Goal: Transaction & Acquisition: Purchase product/service

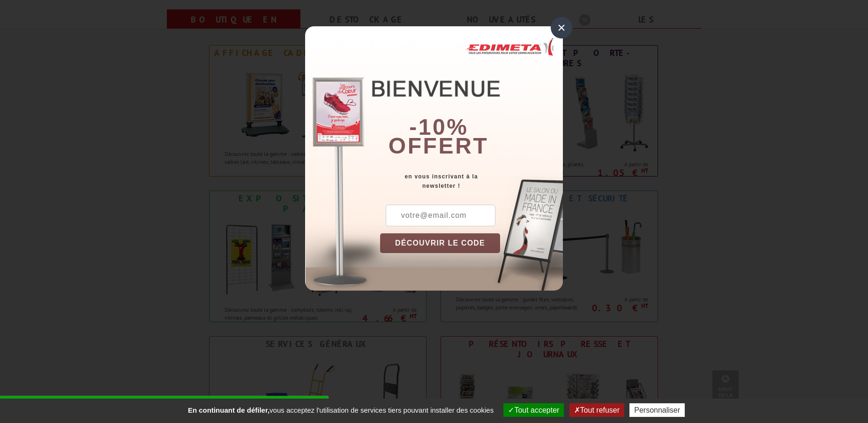
scroll to position [383, 0]
click at [561, 25] on div "×" at bounding box center [562, 28] width 22 height 22
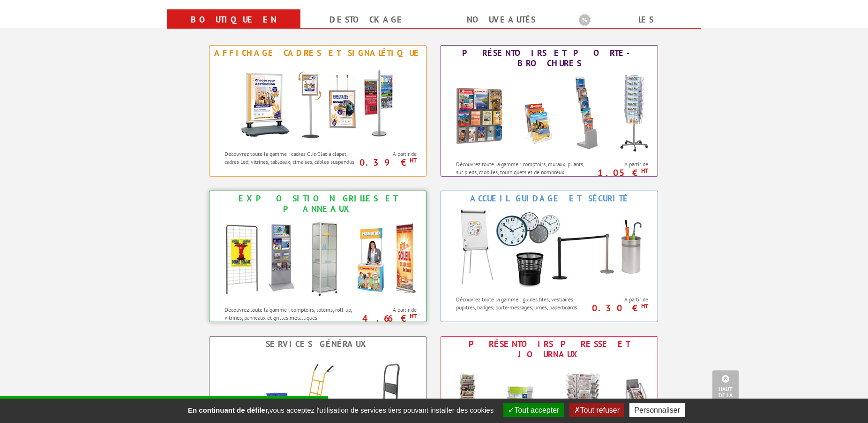
click at [296, 238] on img at bounding box center [318, 258] width 206 height 84
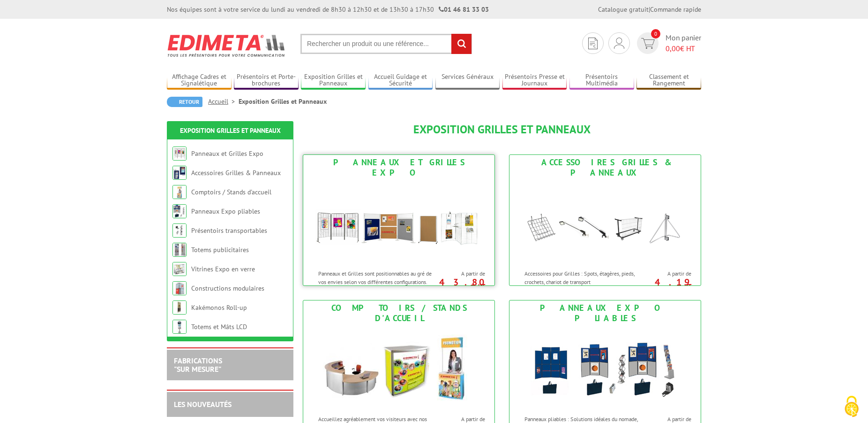
click at [353, 229] on img at bounding box center [399, 222] width 174 height 84
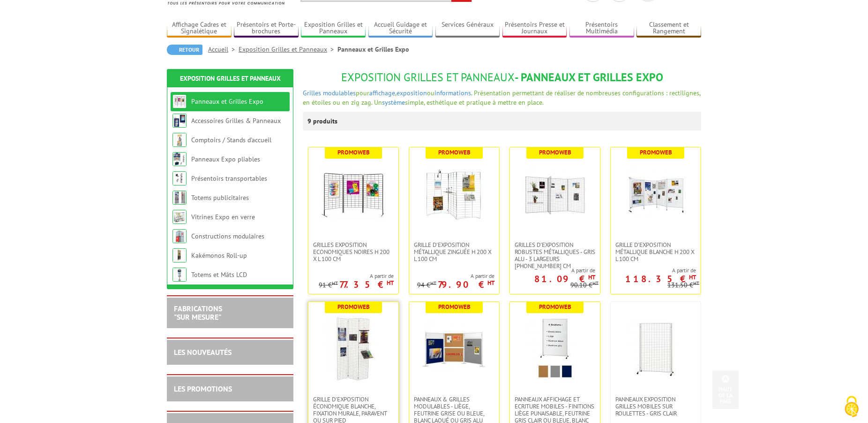
scroll to position [48, 0]
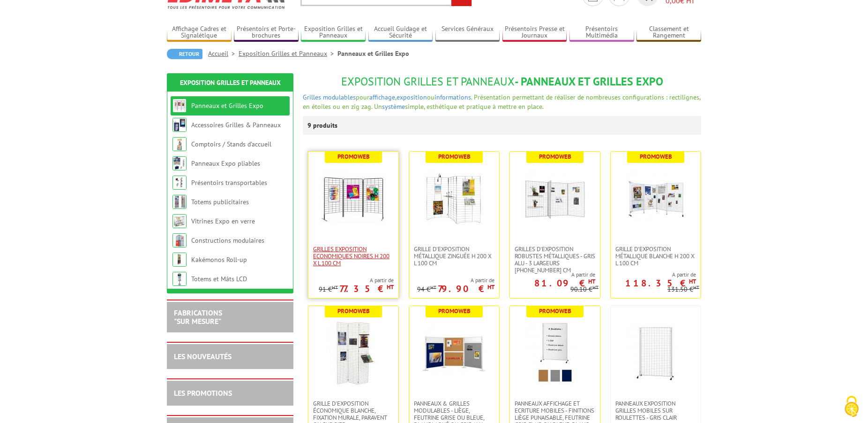
click at [351, 249] on span "Grilles Exposition Economiques Noires H 200 x L 100 cm" at bounding box center [353, 255] width 81 height 21
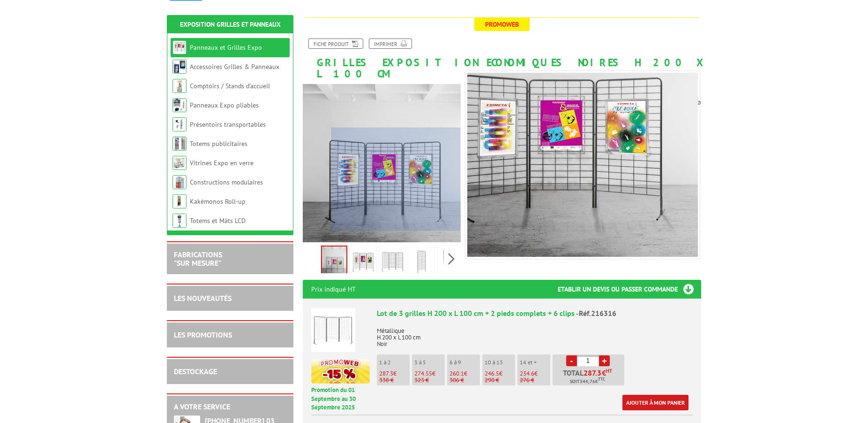
scroll to position [143, 0]
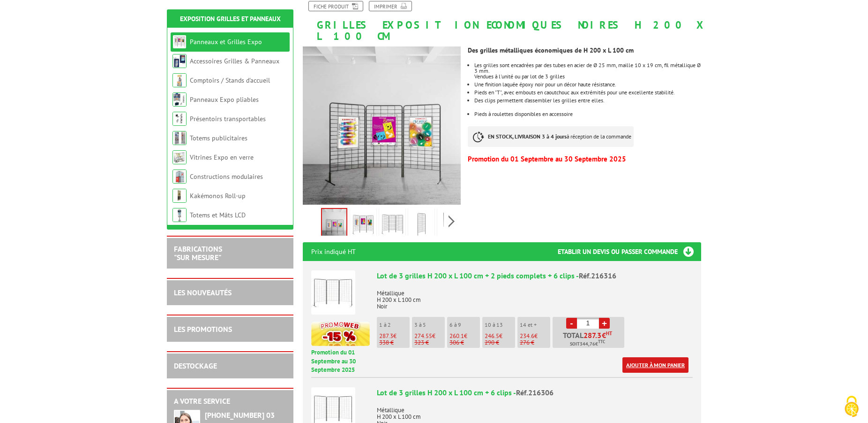
click at [639, 357] on link "Ajouter à mon panier" at bounding box center [656, 364] width 66 height 15
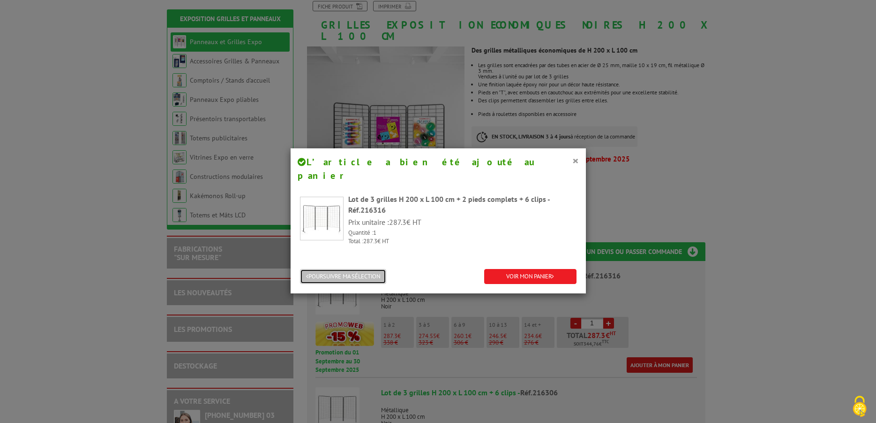
click at [371, 269] on button "POURSUIVRE MA SÉLECTION" at bounding box center [343, 276] width 86 height 15
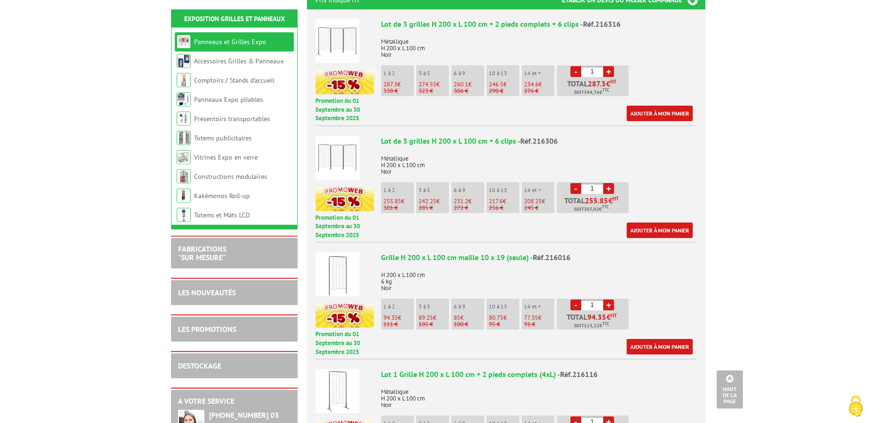
scroll to position [526, 0]
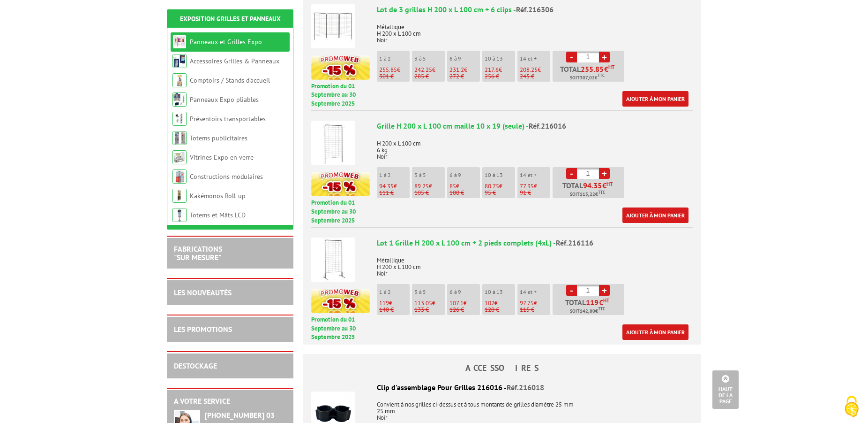
click at [657, 324] on link "Ajouter à mon panier" at bounding box center [656, 331] width 66 height 15
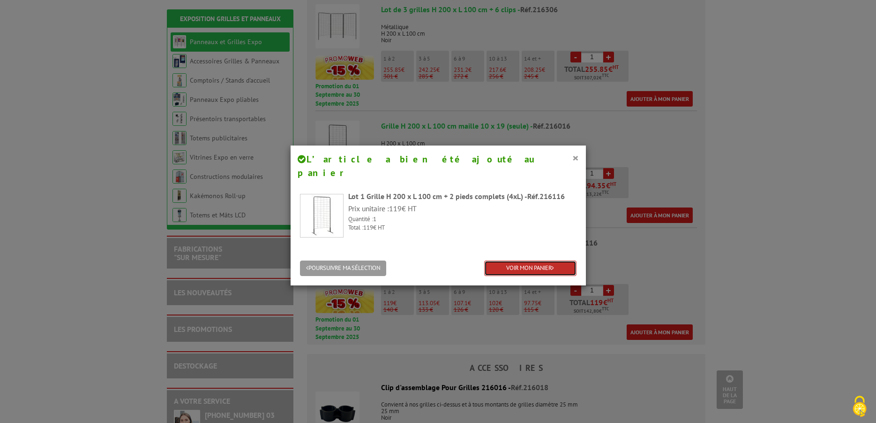
click at [524, 260] on link "VOIR MON PANIER" at bounding box center [530, 267] width 92 height 15
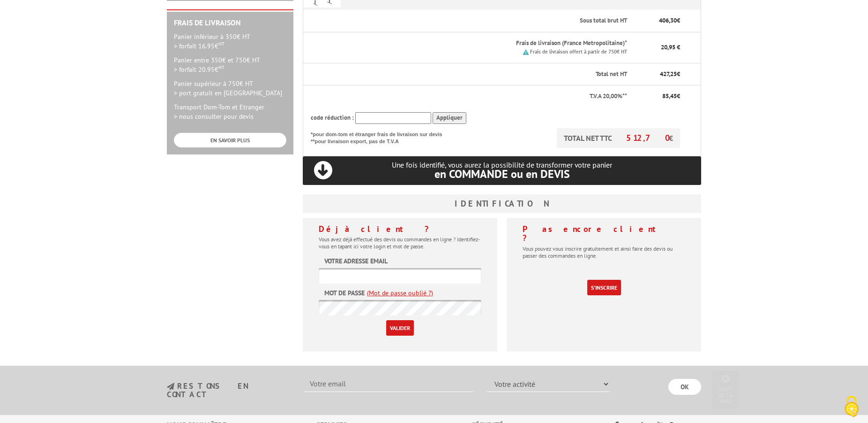
scroll to position [287, 0]
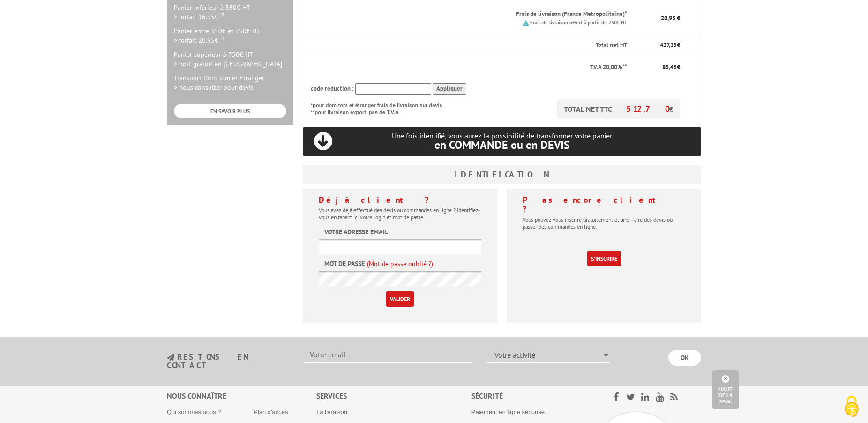
click at [600, 250] on link "S'inscrire" at bounding box center [605, 257] width 34 height 15
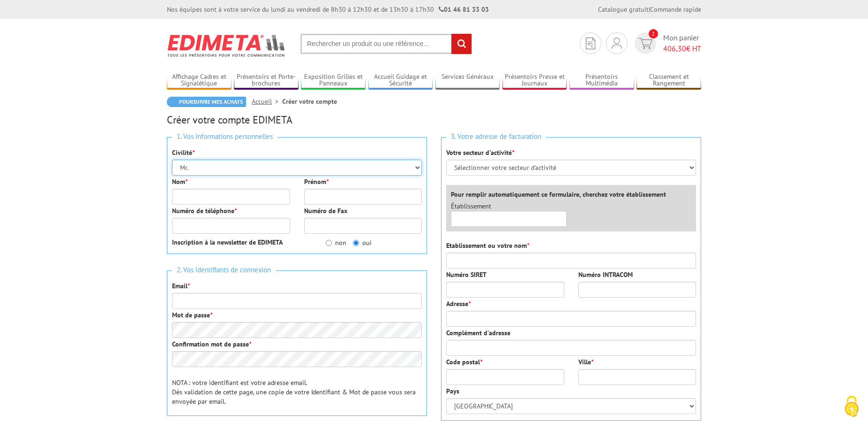
select select "Mme."
click option "Mme." at bounding box center [0, 0] width 0 height 0
click at [172, 159] on select "Mr. Mme. Mlle." at bounding box center [297, 167] width 250 height 16
click option "Mme." at bounding box center [0, 0] width 0 height 0
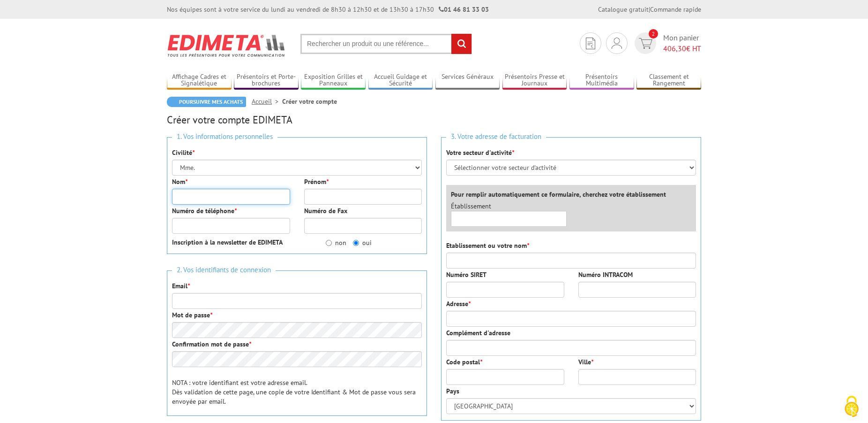
click at [178, 196] on input "Nom *" at bounding box center [231, 197] width 118 height 16
type input "GOUAISBAUT"
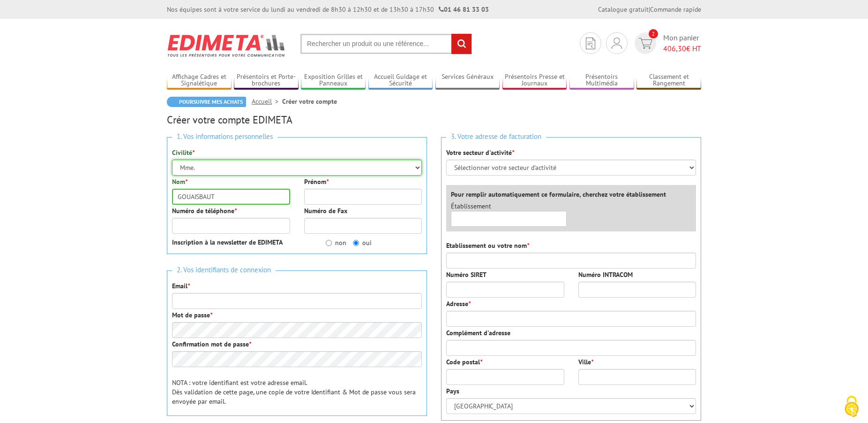
click at [417, 166] on select "Mr. Mme. Mlle." at bounding box center [297, 167] width 250 height 16
click at [227, 196] on input "GOUAISBAUT" at bounding box center [231, 197] width 118 height 16
click at [331, 195] on input "Prénom *" at bounding box center [363, 197] width 118 height 16
type input "Christine"
click at [188, 226] on input "Numéro de téléphone *" at bounding box center [231, 226] width 118 height 16
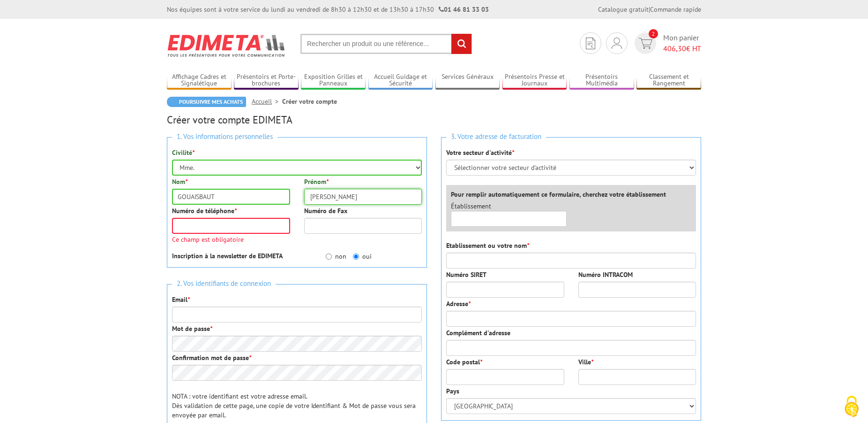
click at [361, 199] on input "Christine" at bounding box center [363, 197] width 118 height 16
click at [329, 197] on input "Christine" at bounding box center [363, 197] width 118 height 16
type input "0607358957"
type input "christinegouaisbau@yahoo.fr"
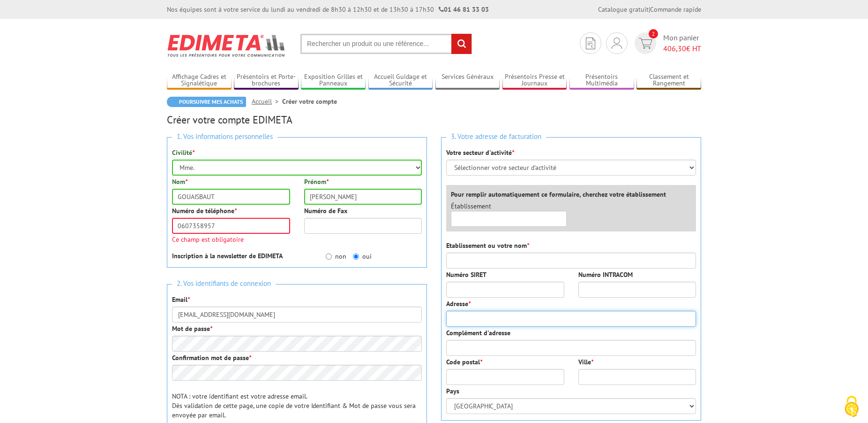
type input "365, rue Pierre Blanche"
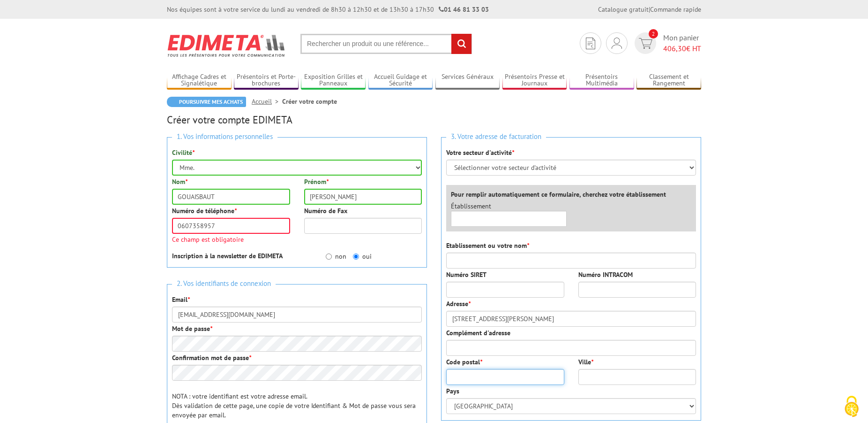
type input "19270"
type input "Donzenac"
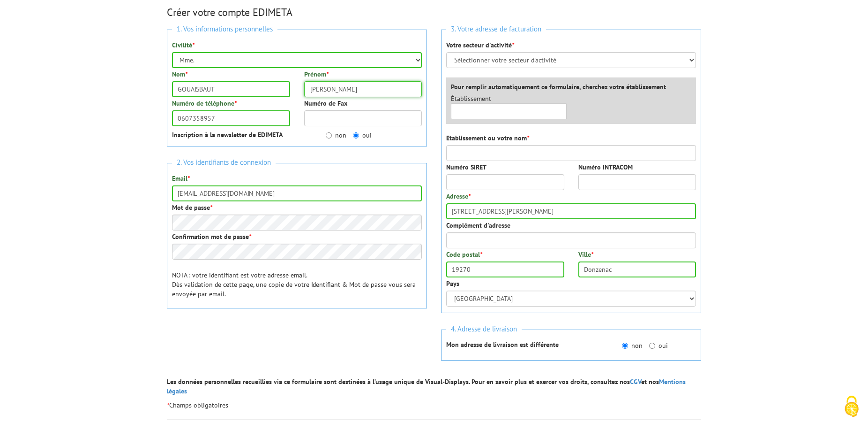
scroll to position [143, 0]
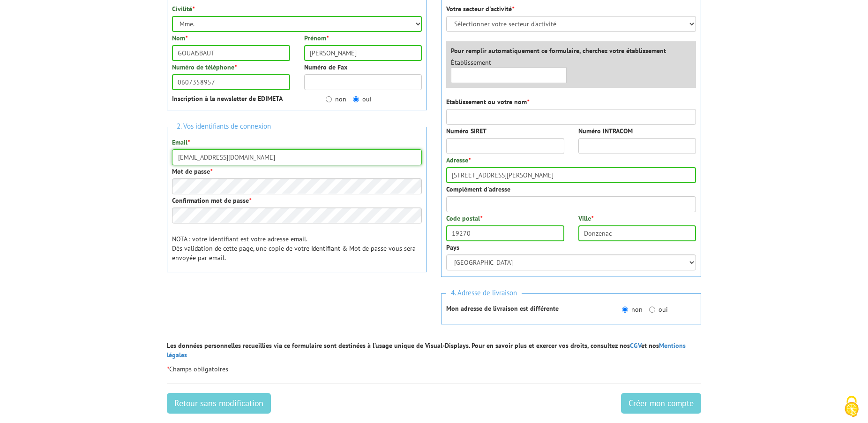
drag, startPoint x: 264, startPoint y: 159, endPoint x: 166, endPoint y: 157, distance: 97.1
click at [172, 157] on input "christinegouaisbau@yahoo.fr" at bounding box center [297, 157] width 250 height 16
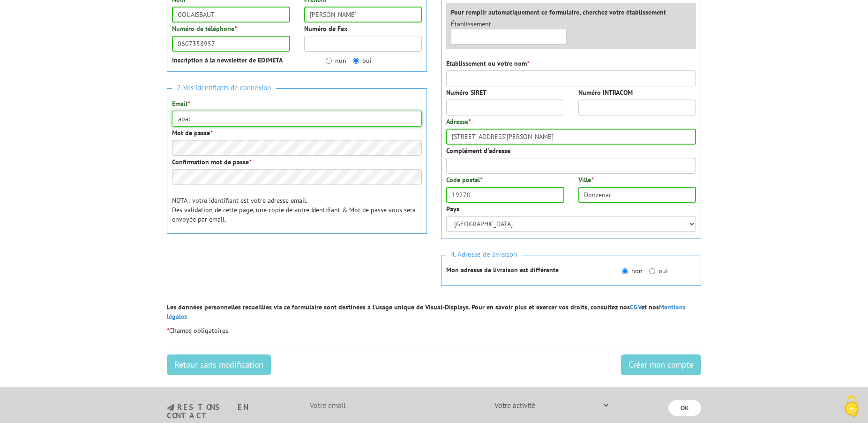
scroll to position [191, 0]
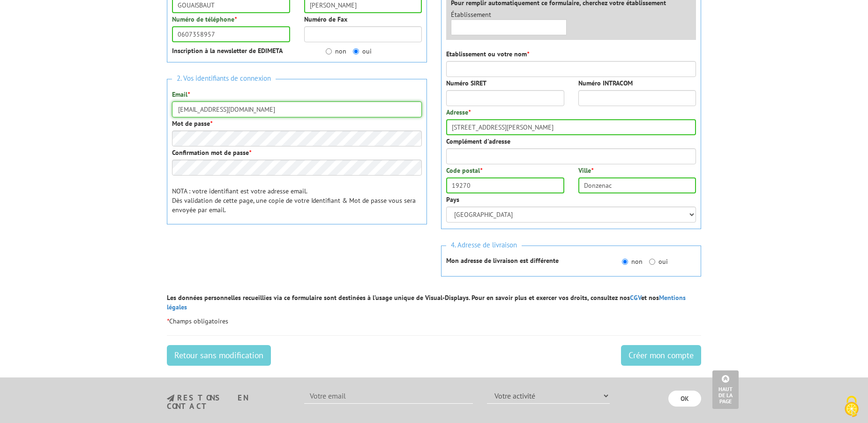
type input "apac.donzenac@gmail.com"
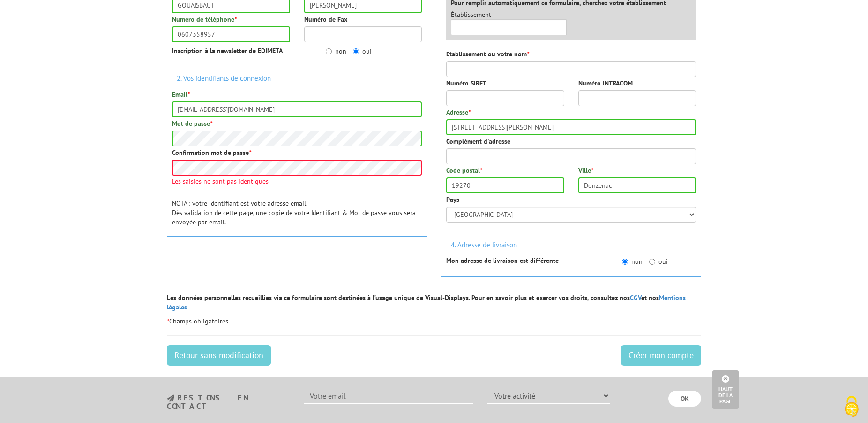
click at [340, 187] on div "2. Vos identifiants de connexion Email * apac.donzenac@gmail.com Mot de passe *…" at bounding box center [297, 158] width 260 height 158
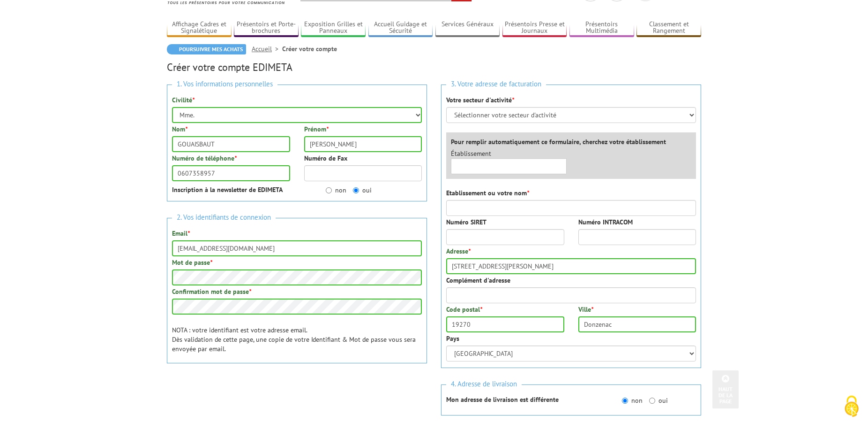
scroll to position [0, 0]
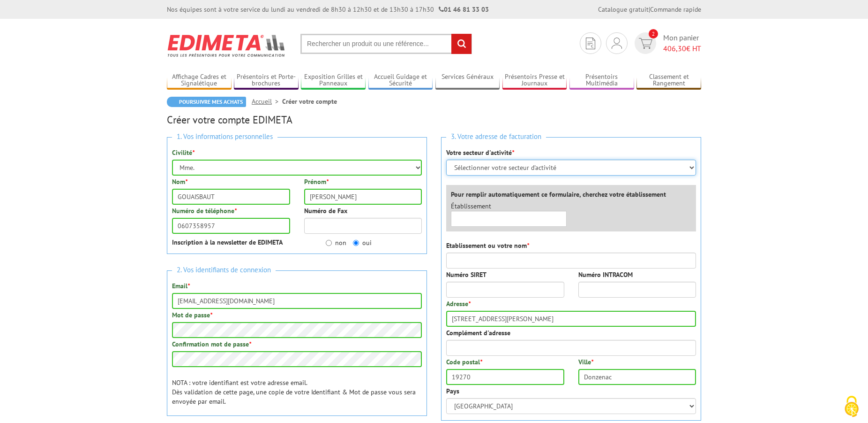
click at [446, 159] on select "Sélectionner votre secteur d'activité Administrations et collectivités Magasins…" at bounding box center [571, 167] width 250 height 16
select select "879"
click option "Comités d'entreprises" at bounding box center [0, 0] width 0 height 0
click at [547, 219] on input "text" at bounding box center [509, 219] width 116 height 16
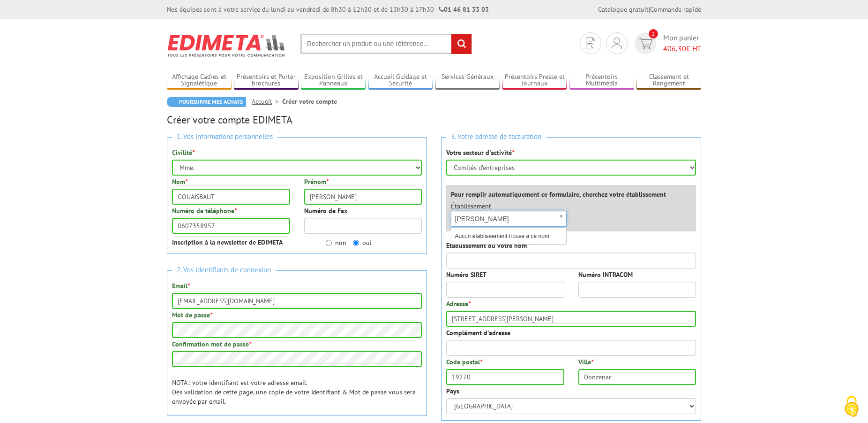
type input "asso Apac"
click at [457, 261] on input "Etablissement ou votre nom *" at bounding box center [571, 260] width 250 height 16
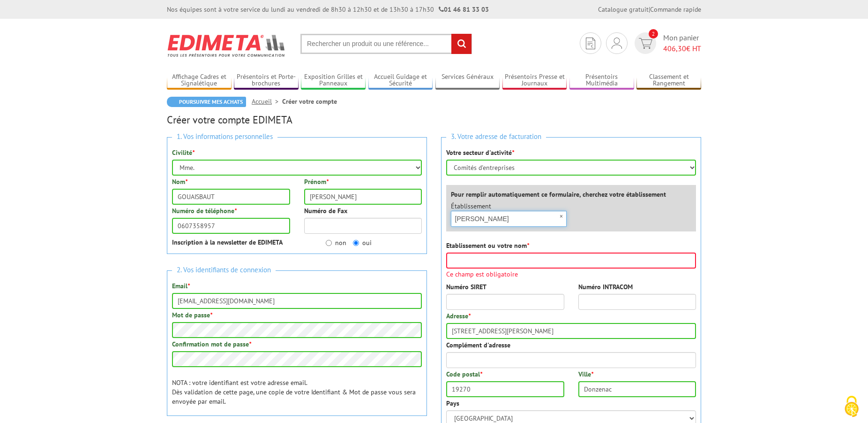
drag, startPoint x: 495, startPoint y: 219, endPoint x: 425, endPoint y: 217, distance: 69.9
click at [451, 216] on input "asso Apac" at bounding box center [509, 219] width 116 height 16
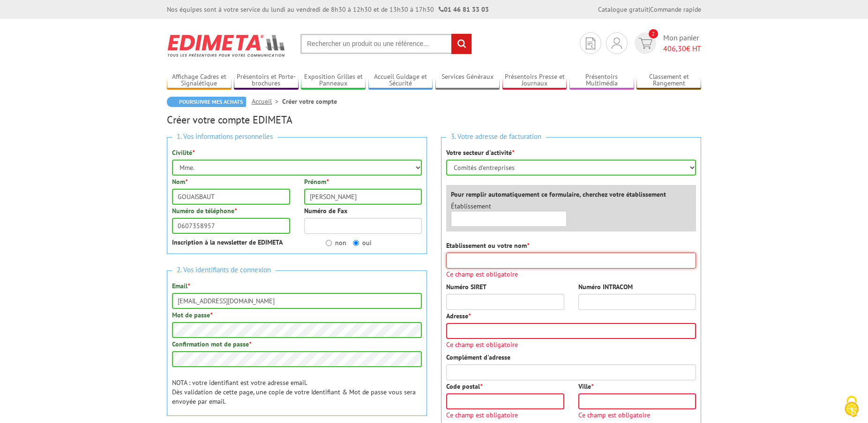
click at [453, 261] on input "Etablissement ou votre nom *" at bounding box center [571, 260] width 250 height 16
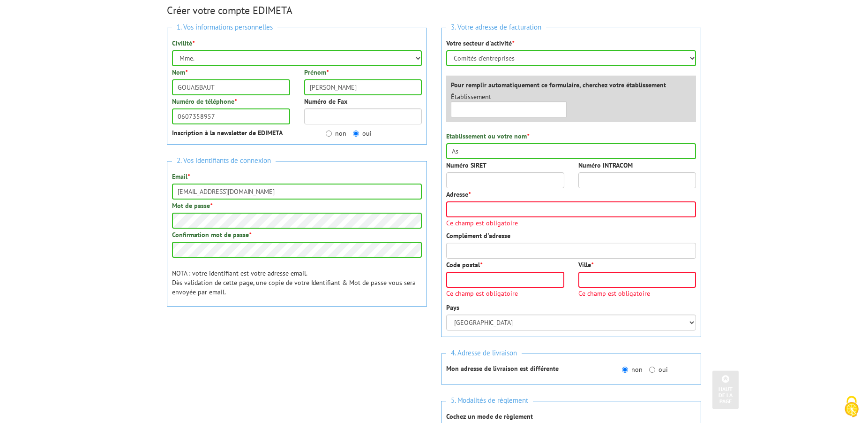
scroll to position [99, 0]
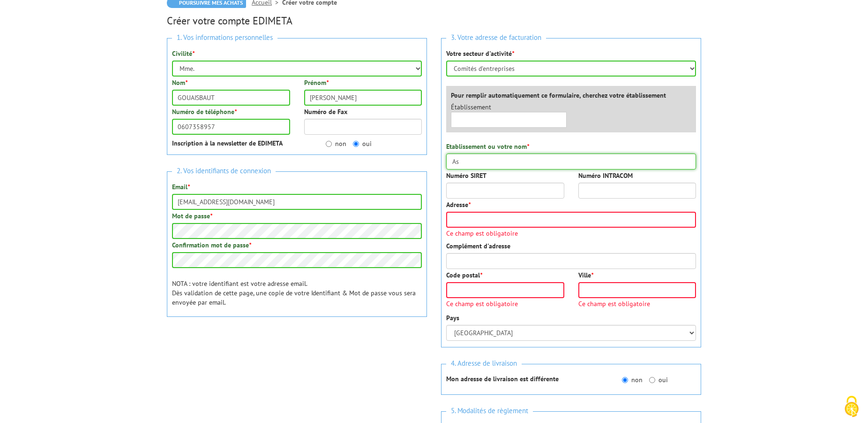
click at [461, 161] on input "As" at bounding box center [571, 161] width 250 height 16
type input "Association APAC"
click at [451, 219] on input "Adresse *" at bounding box center [571, 219] width 250 height 16
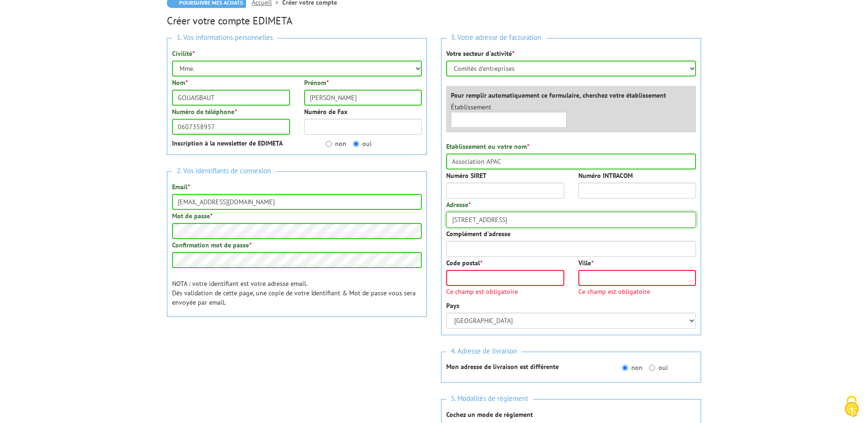
type input "48, rue du Tour de Ville"
click at [456, 277] on input "Code postal *" at bounding box center [505, 278] width 118 height 16
type input "19270"
click at [625, 278] on input "Ville *" at bounding box center [638, 278] width 118 height 16
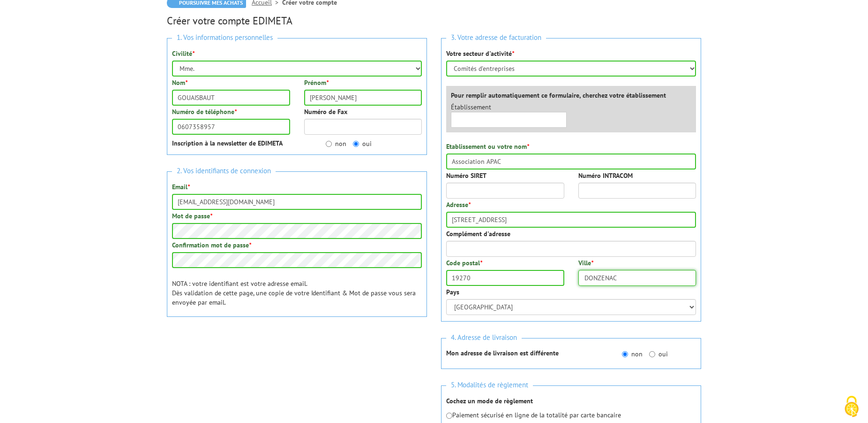
type input "DONZENAC"
drag, startPoint x: 476, startPoint y: 305, endPoint x: 463, endPoint y: 306, distance: 12.7
click at [463, 306] on select "Afghanistan Afrique du Sud Albanie Algérie Allemagne American Samoa Andorre Ang…" at bounding box center [571, 307] width 250 height 16
click option "France" at bounding box center [0, 0] width 0 height 0
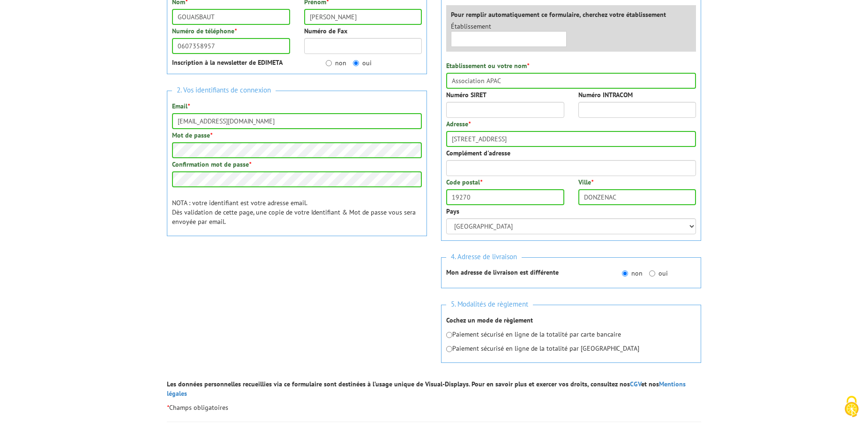
scroll to position [242, 0]
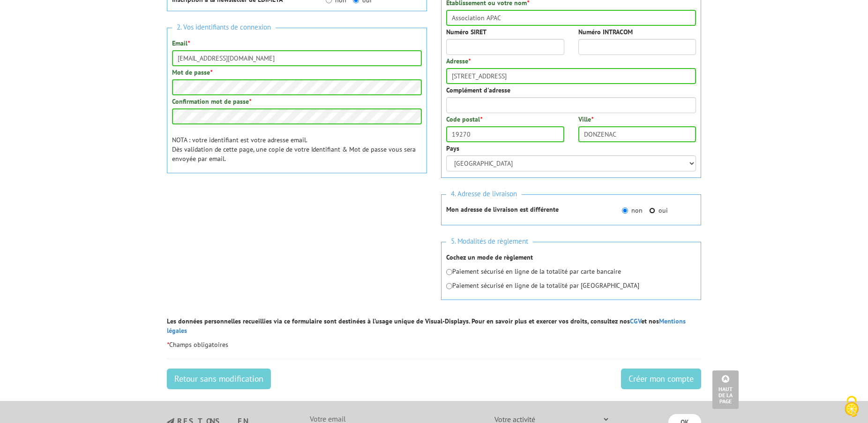
click at [654, 210] on input "oui" at bounding box center [652, 210] width 6 height 6
radio input "true"
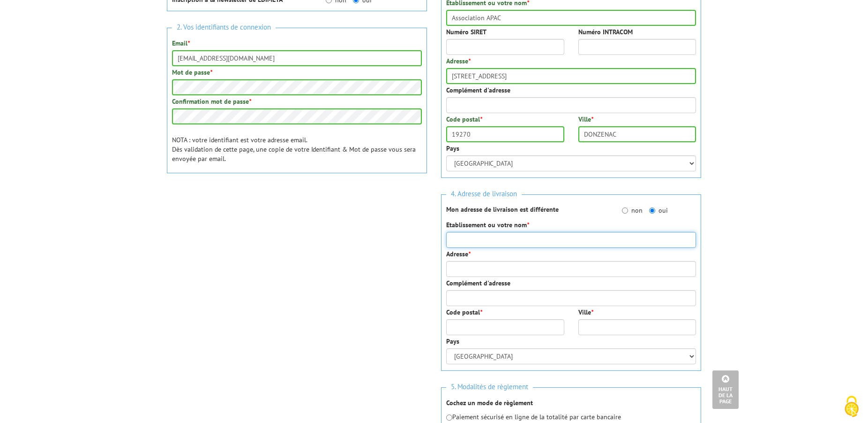
click at [453, 237] on input "Etablissement ou votre nom *" at bounding box center [571, 240] width 250 height 16
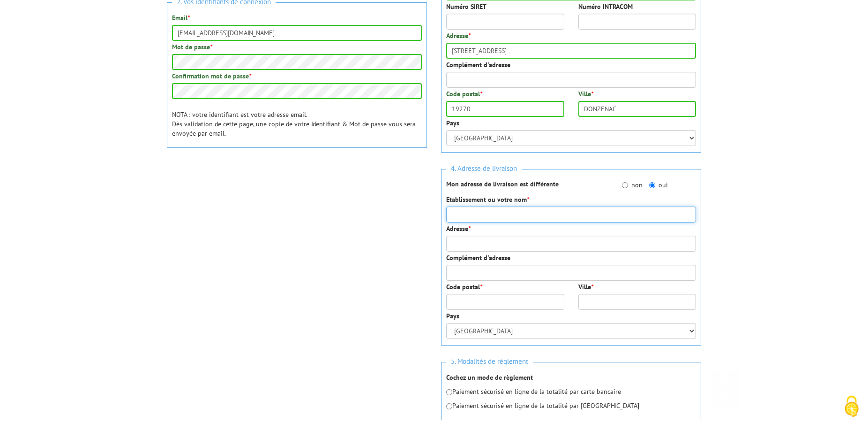
scroll to position [290, 0]
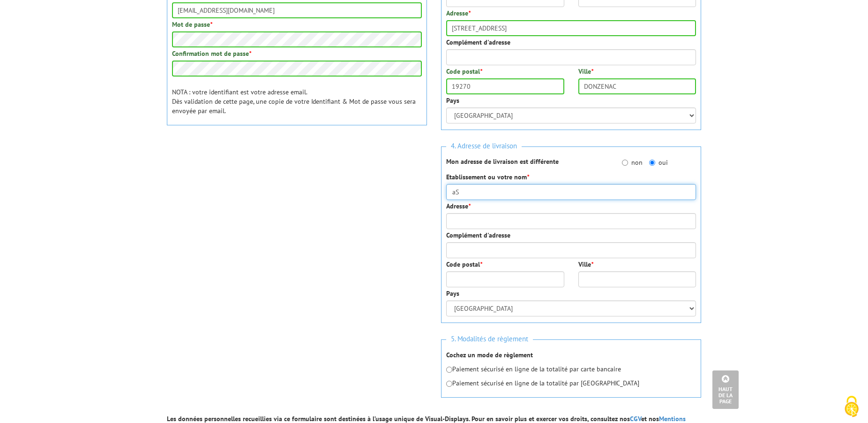
type input "a"
type input "Association APAC ( atelier poterie)"
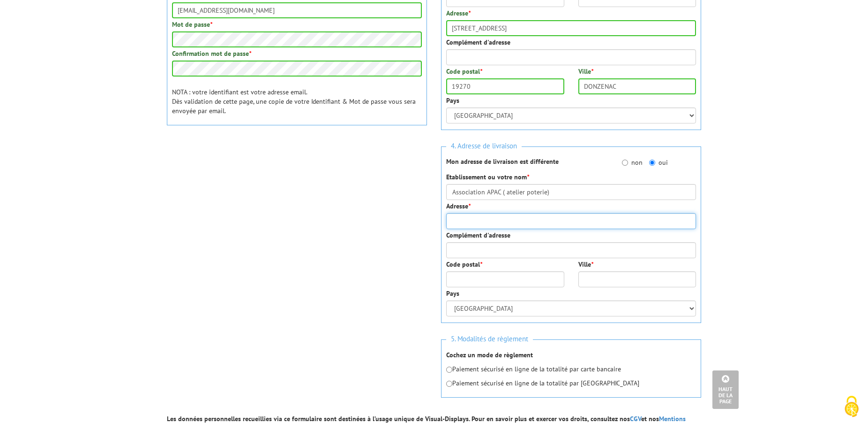
click at [457, 221] on input "Adresse *" at bounding box center [571, 221] width 250 height 16
type input "46, rue du Tour de Ville"
click at [456, 277] on input "Code postal *" at bounding box center [505, 279] width 118 height 16
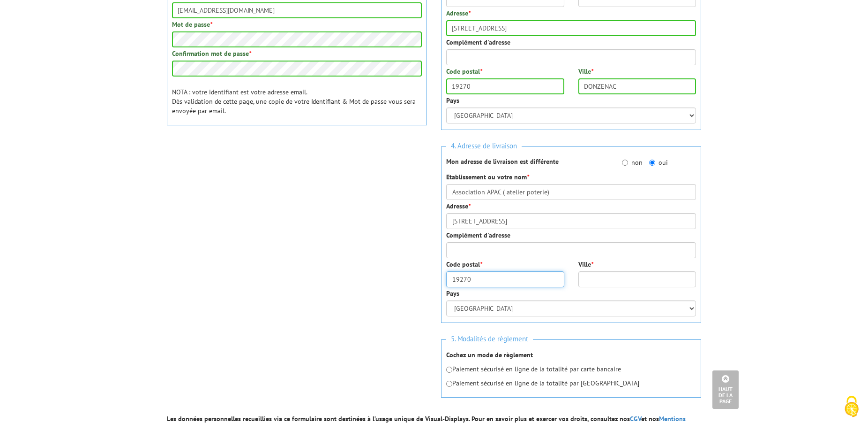
type input "19270"
click at [602, 279] on input "Ville *" at bounding box center [638, 279] width 118 height 16
type input "DONZENAC"
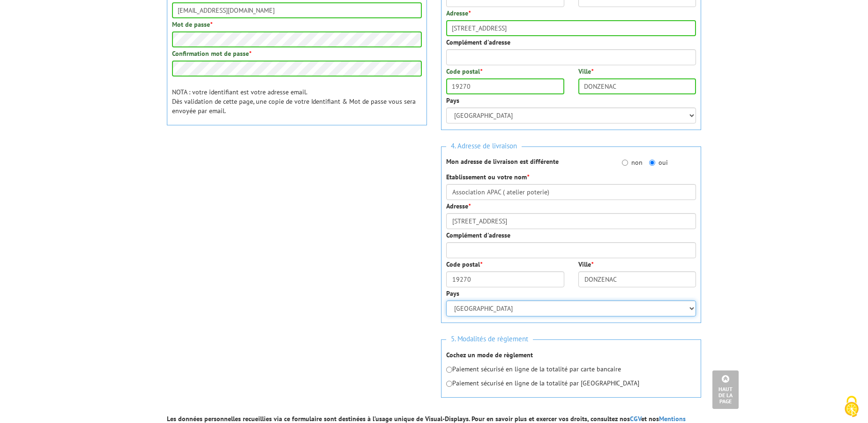
click option "France" at bounding box center [0, 0] width 0 height 0
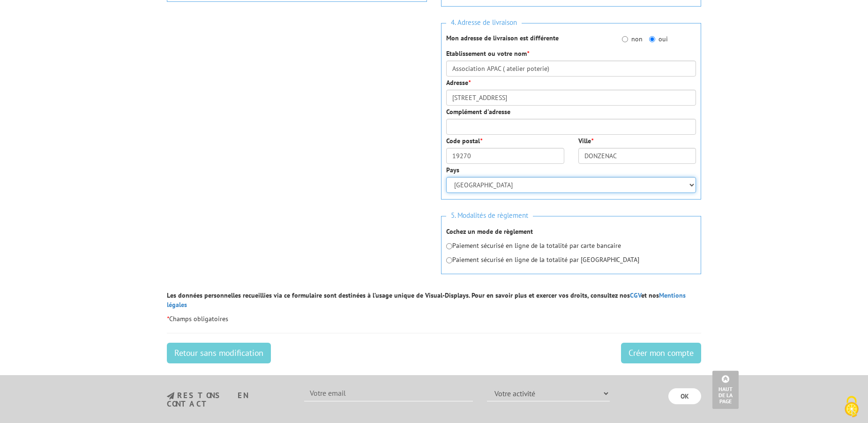
scroll to position [434, 0]
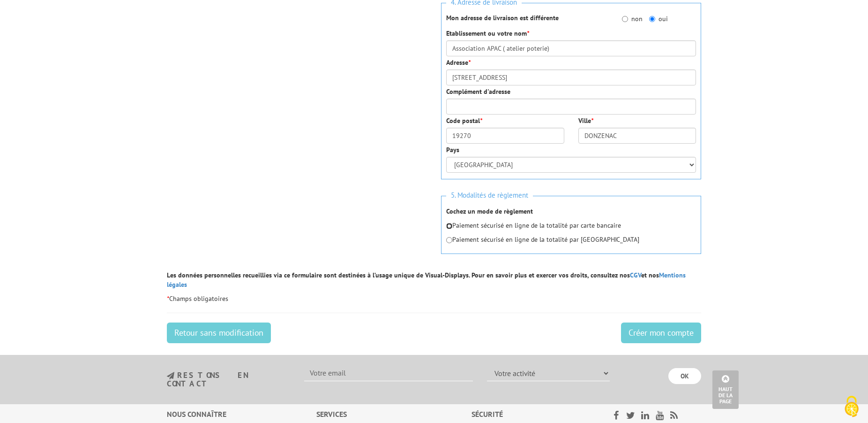
click at [451, 226] on input "radio" at bounding box center [449, 226] width 6 height 6
radio input "true"
click at [641, 322] on input "Créer mon compte" at bounding box center [661, 332] width 80 height 21
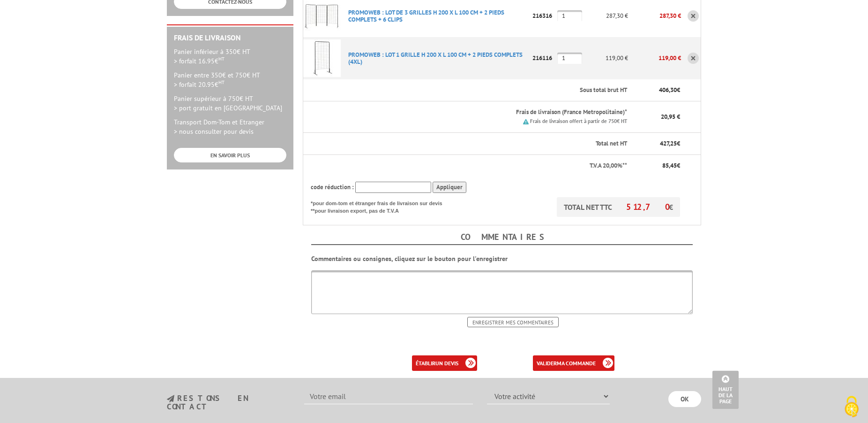
scroll to position [191, 0]
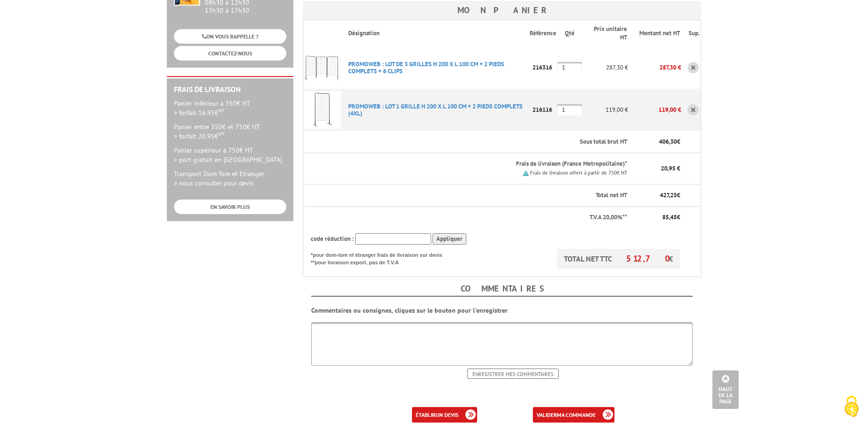
click at [320, 331] on textarea at bounding box center [502, 344] width 382 height 44
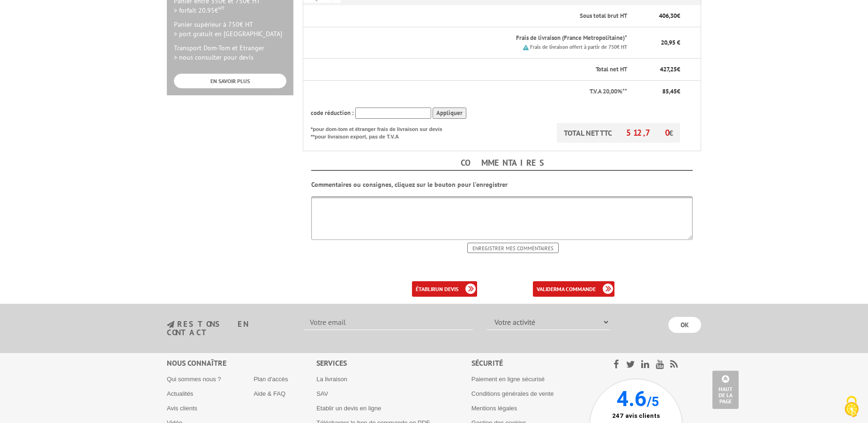
scroll to position [335, 0]
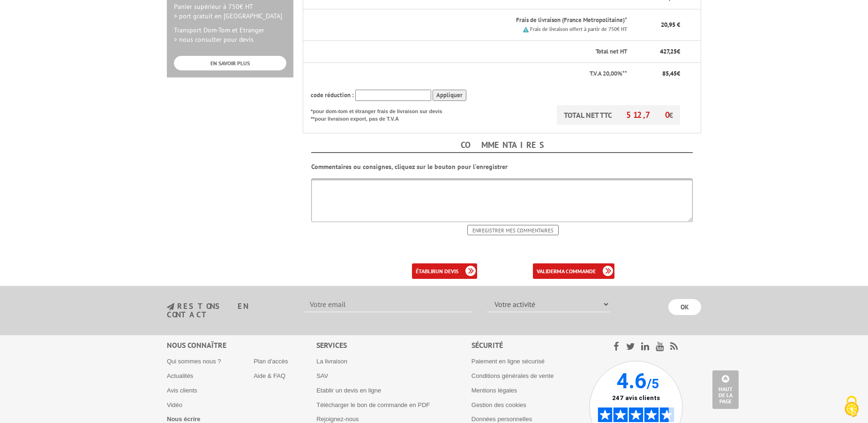
type textarea "P"
type textarea "p"
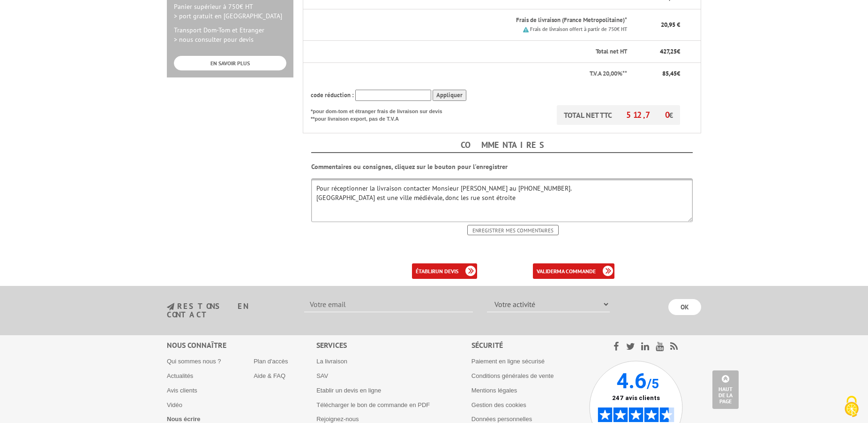
click at [448, 193] on textarea "Pour réceptionner la livraison contacter Monsieur Alain PEUCH au 06.84.49.76.28…" at bounding box center [502, 200] width 382 height 44
click at [485, 199] on textarea "Pour réceptionner la livraison contacter Monsieur Alain PEUCH au 06.84.49.76.28…" at bounding box center [502, 200] width 382 height 44
type textarea "Pour réceptionner la livraison contacter Monsieur Alain PEUCH au 06.84.49.76.28…"
click at [509, 229] on input "Enregistrer mes commentaires" at bounding box center [513, 230] width 91 height 10
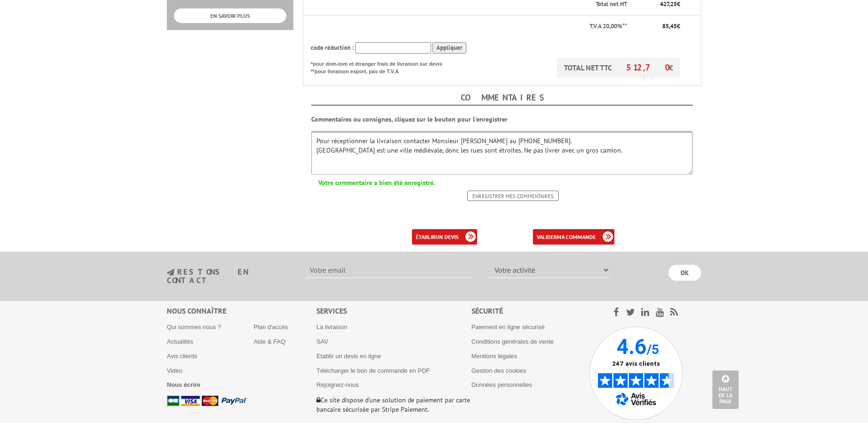
scroll to position [383, 0]
click at [575, 234] on b "ma commande" at bounding box center [576, 236] width 39 height 7
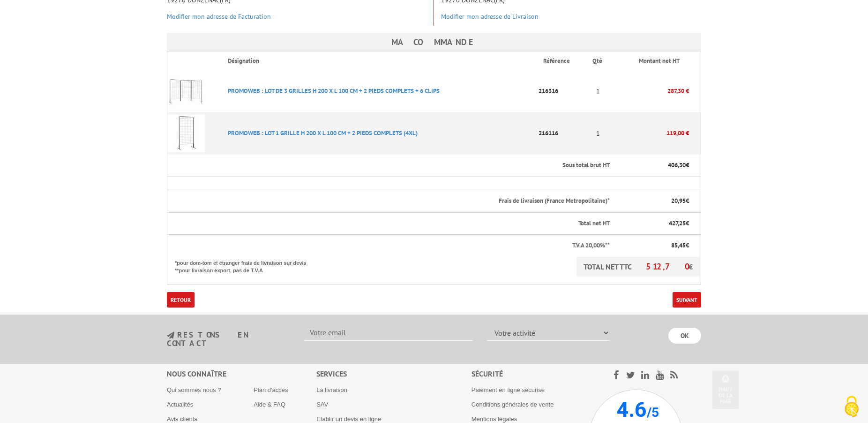
scroll to position [239, 0]
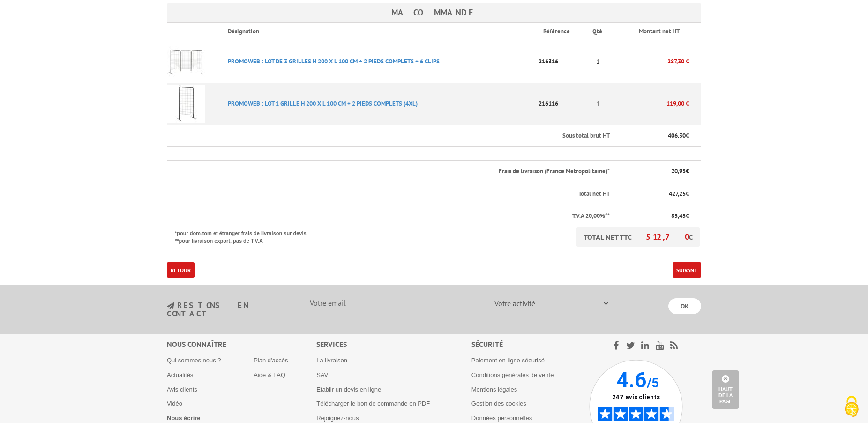
click at [692, 262] on link "Suivant" at bounding box center [687, 269] width 29 height 15
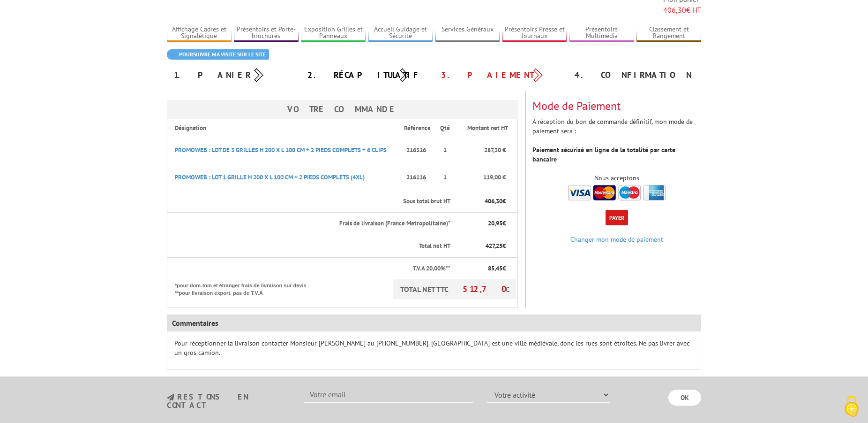
scroll to position [48, 0]
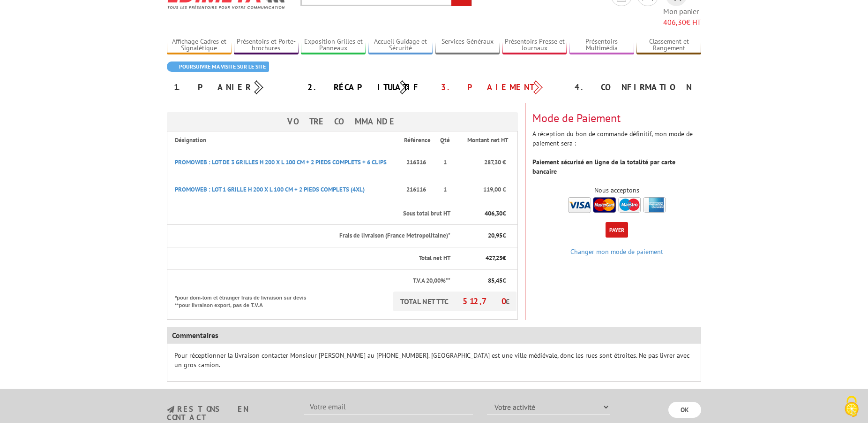
click at [616, 222] on button "Payer" at bounding box center [617, 229] width 23 height 15
